Goal: Check status: Check status

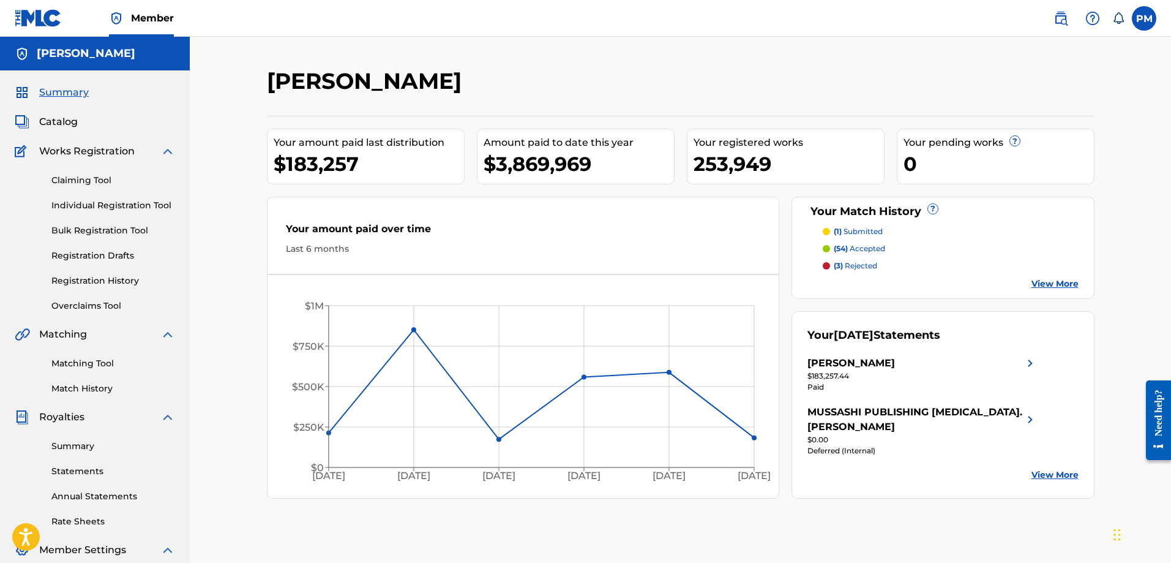
click at [84, 286] on link "Registration History" at bounding box center [113, 280] width 124 height 13
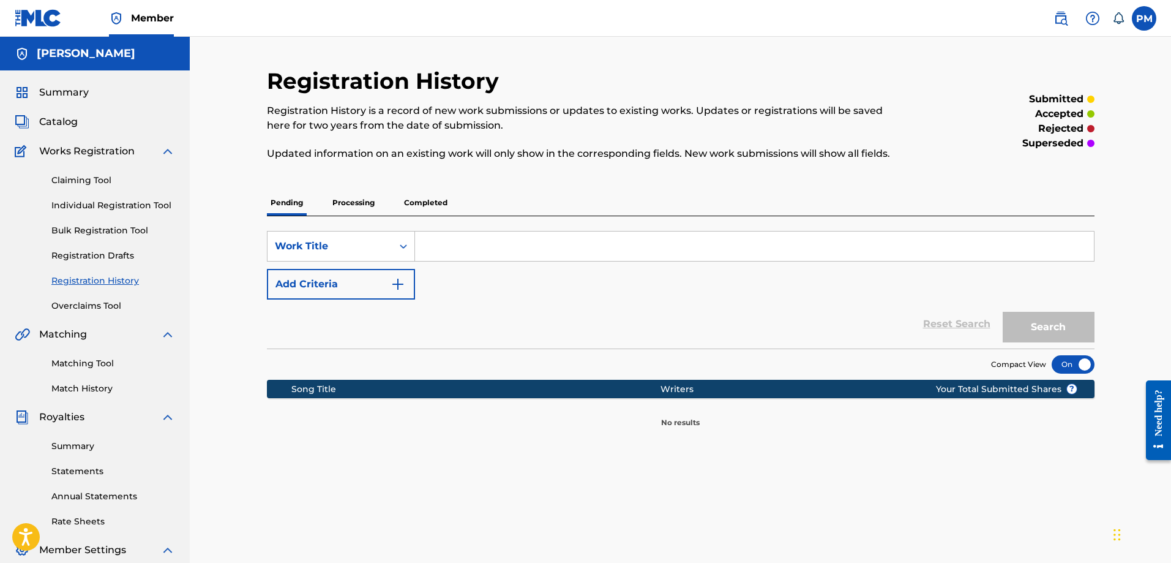
click at [357, 199] on p "Processing" at bounding box center [354, 203] width 50 height 26
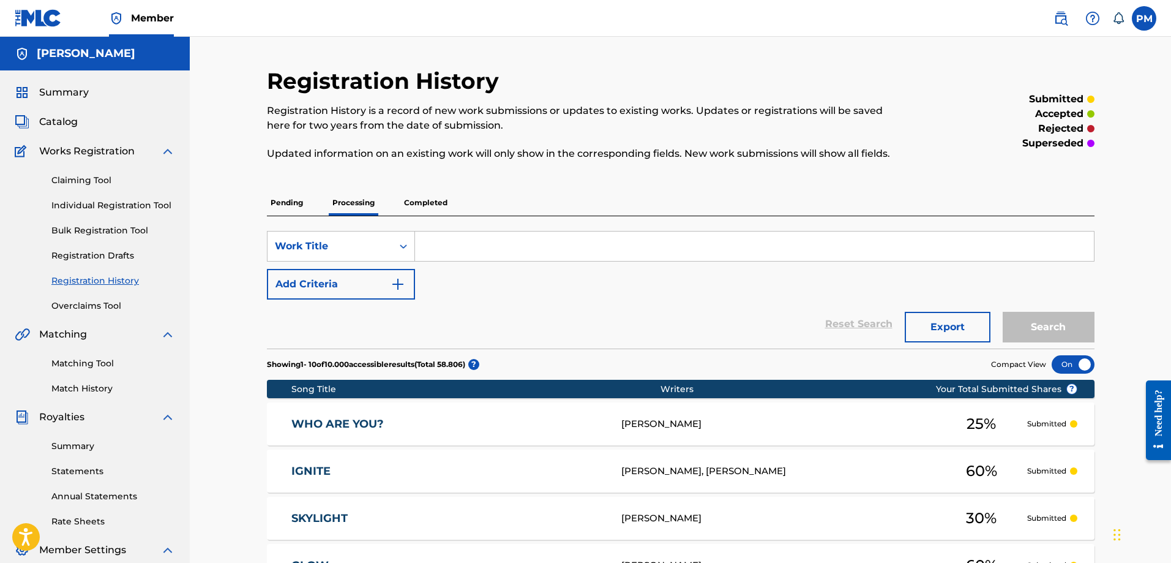
click at [71, 90] on span "Summary" at bounding box center [64, 92] width 50 height 15
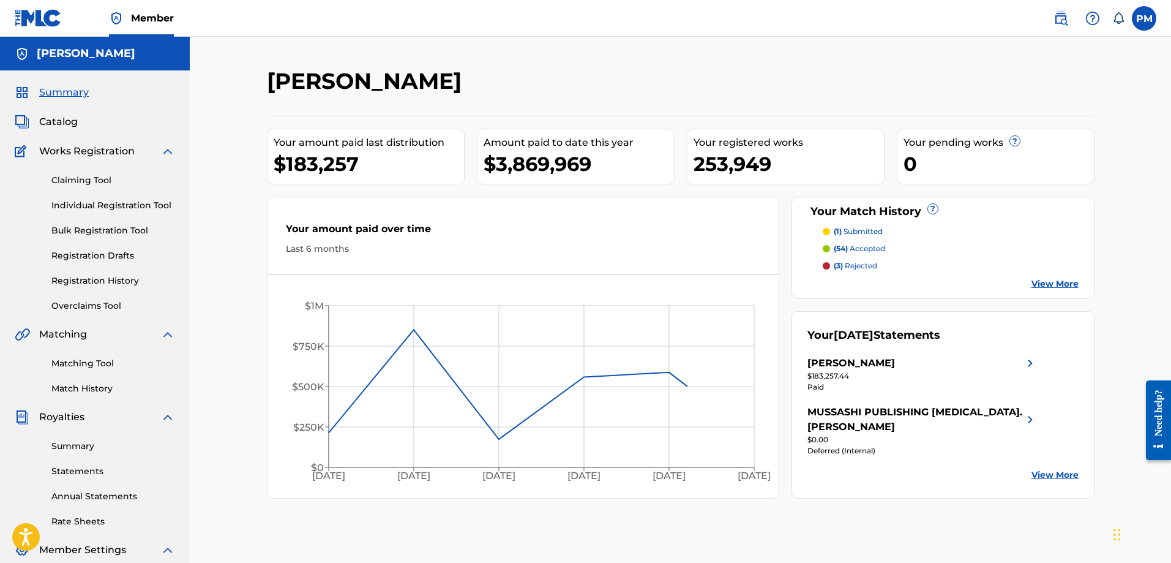
click at [100, 280] on link "Registration History" at bounding box center [113, 280] width 124 height 13
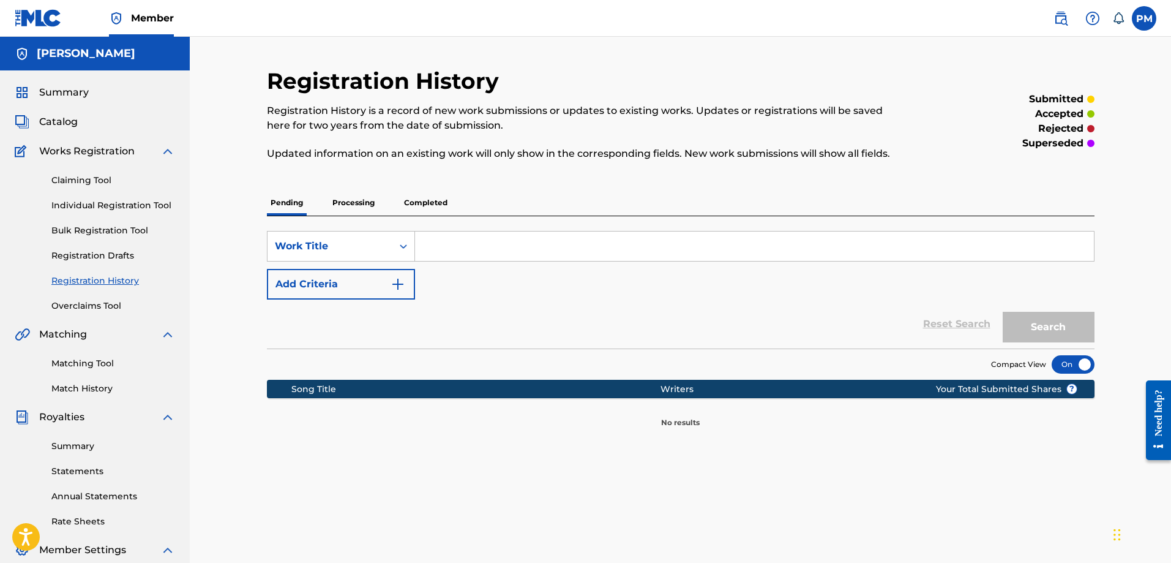
click at [417, 205] on p "Completed" at bounding box center [425, 203] width 51 height 26
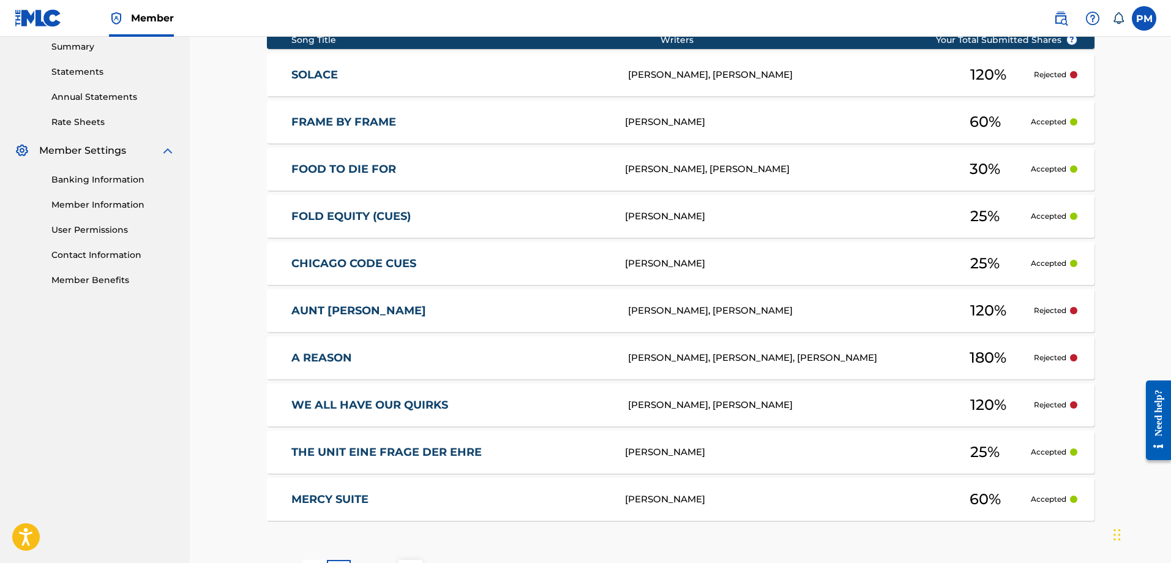
scroll to position [253, 0]
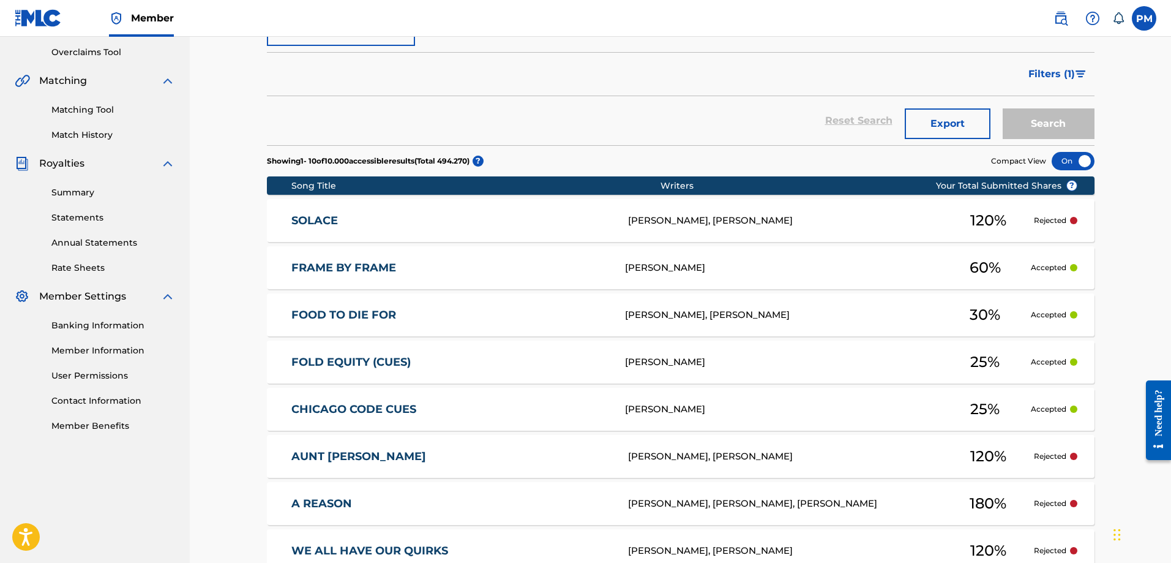
click at [1065, 77] on span "Filters ( 1 )" at bounding box center [1051, 74] width 47 height 15
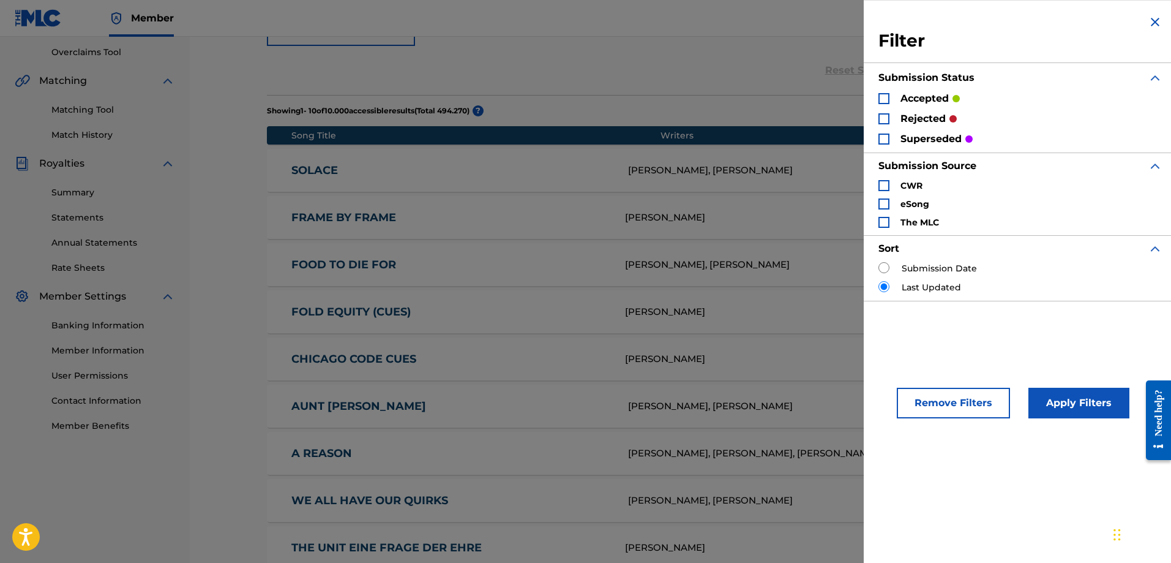
click at [886, 98] on div "Search Form" at bounding box center [883, 98] width 11 height 11
click at [1082, 400] on button "Apply Filters" at bounding box center [1078, 402] width 101 height 31
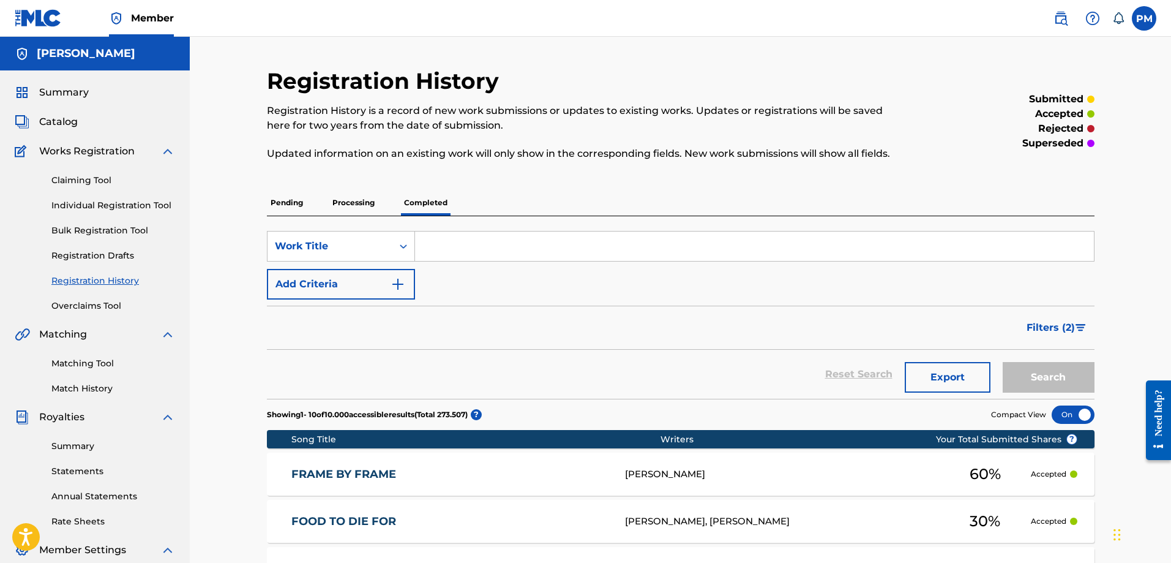
scroll to position [61, 0]
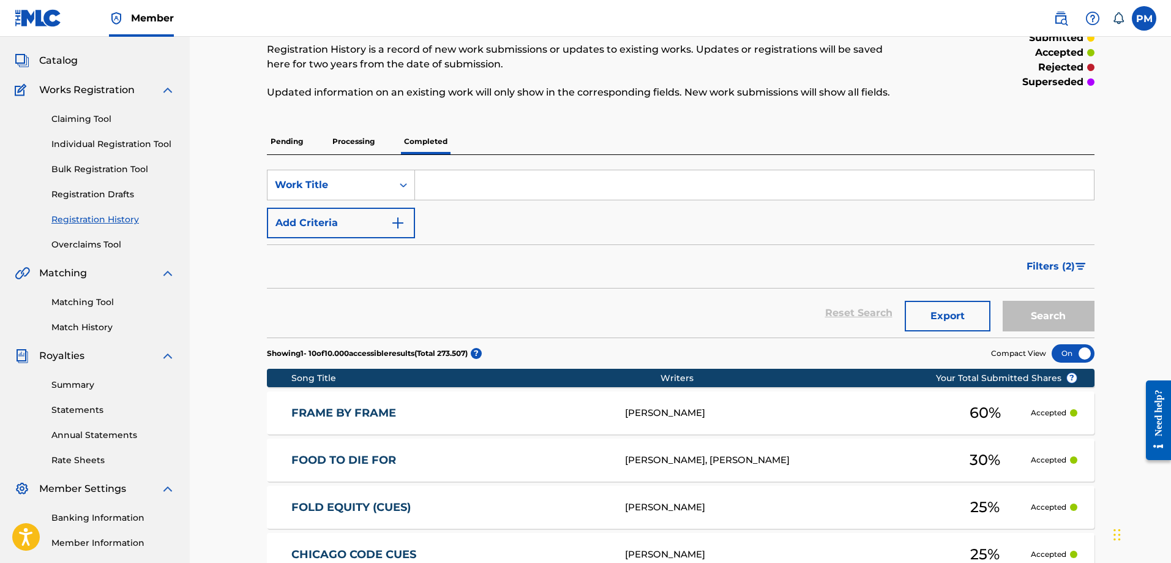
click at [60, 63] on span "Catalog" at bounding box center [58, 60] width 39 height 15
